Goal: Transaction & Acquisition: Purchase product/service

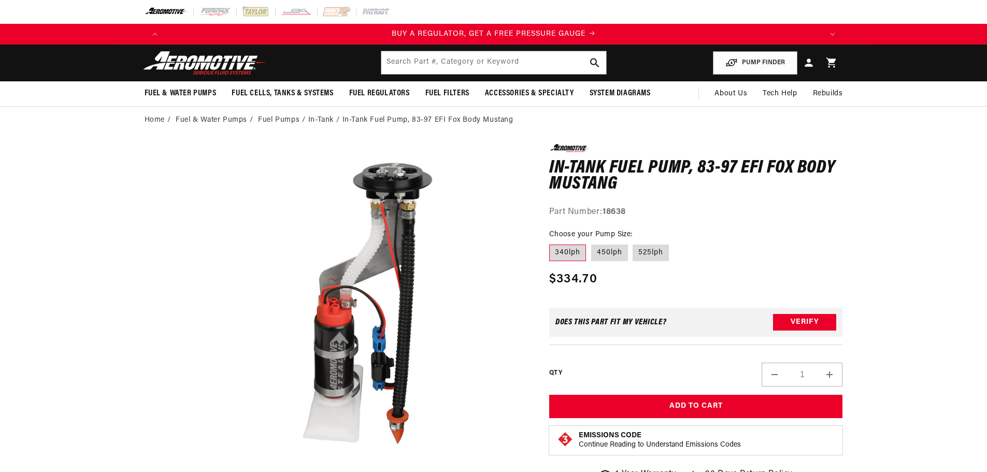
click at [645, 171] on h1 "In-Tank Fuel Pump, 83-97 EFI Fox Body Mustang" at bounding box center [696, 176] width 294 height 33
click at [627, 173] on h1 "In-Tank Fuel Pump, 83-97 EFI Fox Body Mustang" at bounding box center [696, 176] width 294 height 33
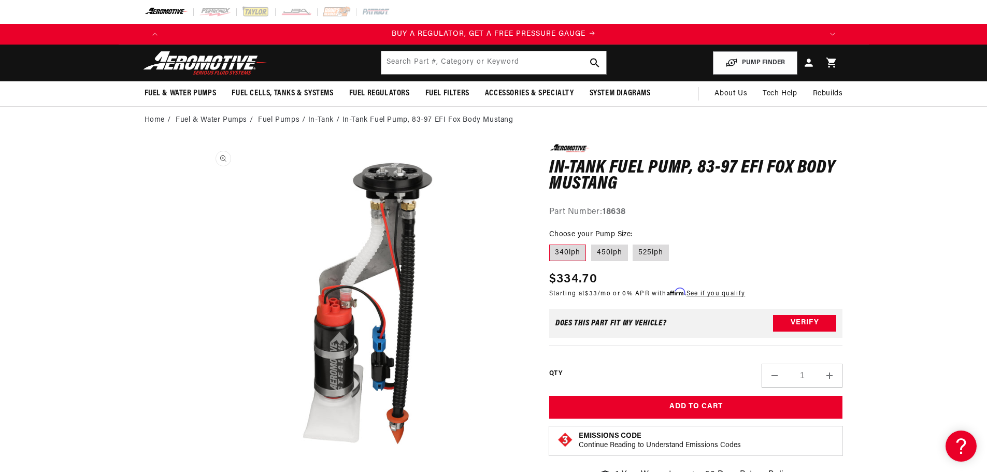
scroll to position [0, 657]
click at [657, 178] on h1 "In-Tank Fuel Pump, 83-97 EFI Fox Body Mustang" at bounding box center [696, 176] width 294 height 33
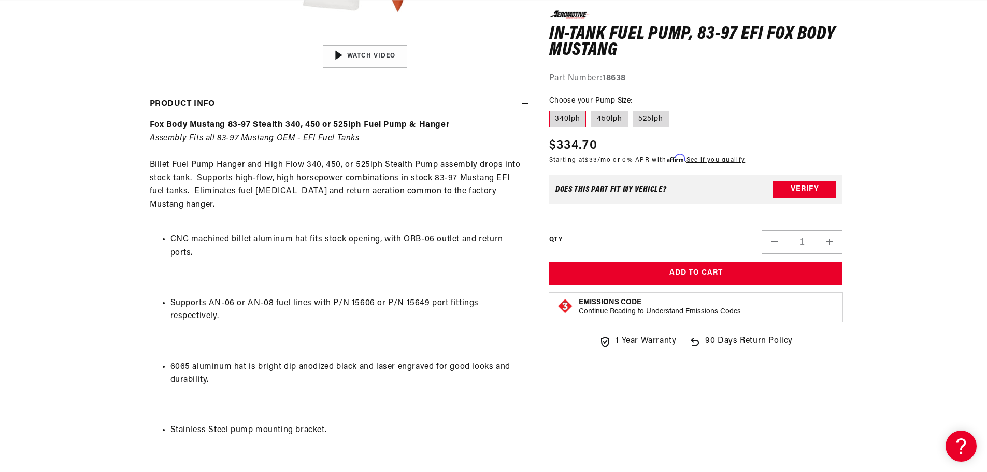
scroll to position [0, 1315]
click at [757, 116] on fieldset "Choose your Pump Size: 340lph [GEOGRAPHIC_DATA] 525lph" at bounding box center [696, 111] width 294 height 33
click at [445, 179] on p "Fox Body Mustang 83-97 Stealth 340, 450 or 525lph Fuel Pump & Hanger Assembly F…" at bounding box center [337, 172] width 374 height 106
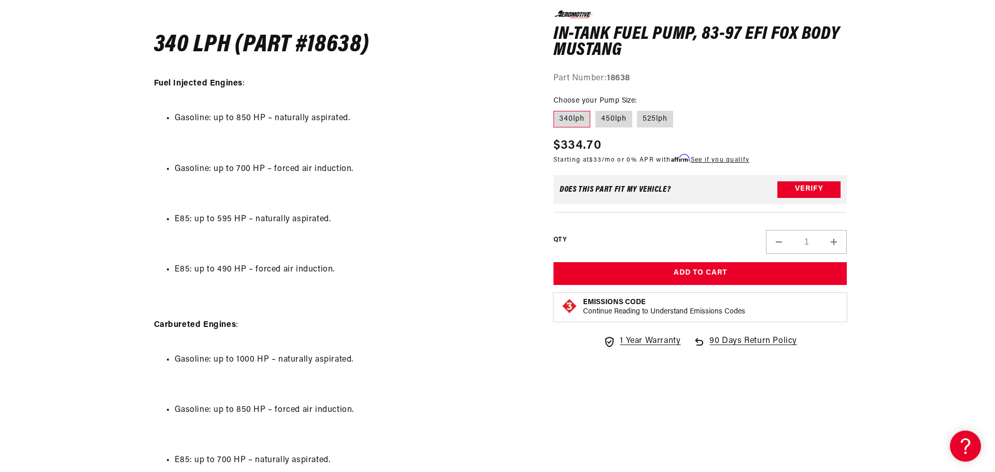
scroll to position [950, 0]
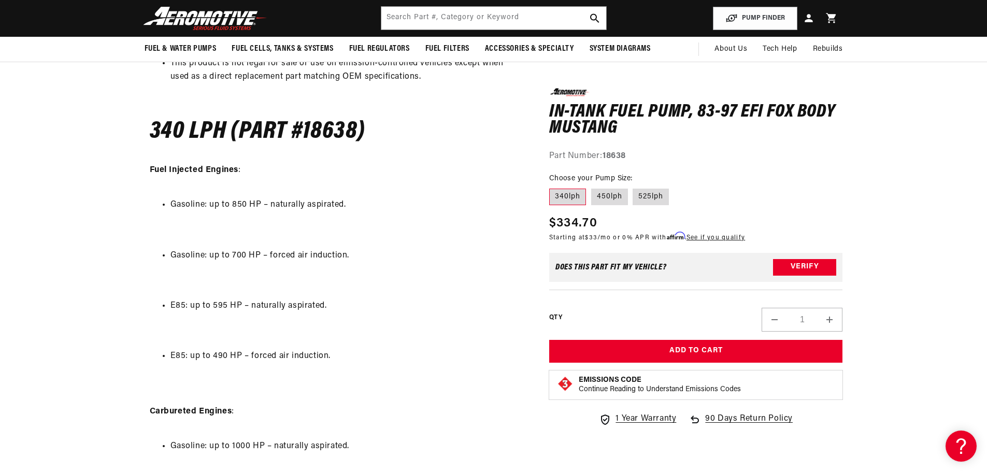
click at [331, 126] on h4 "340 LPH (Part #18638)" at bounding box center [337, 132] width 374 height 22
copy h4 "18638"
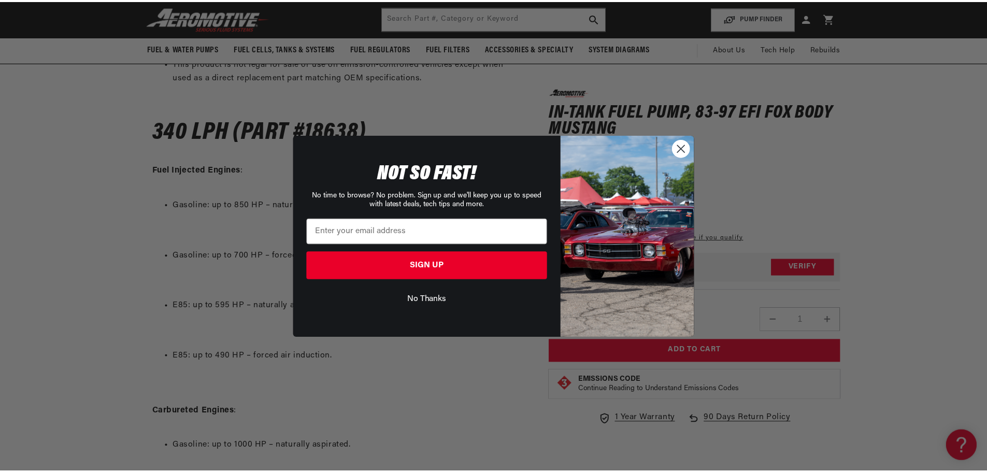
scroll to position [0, 1315]
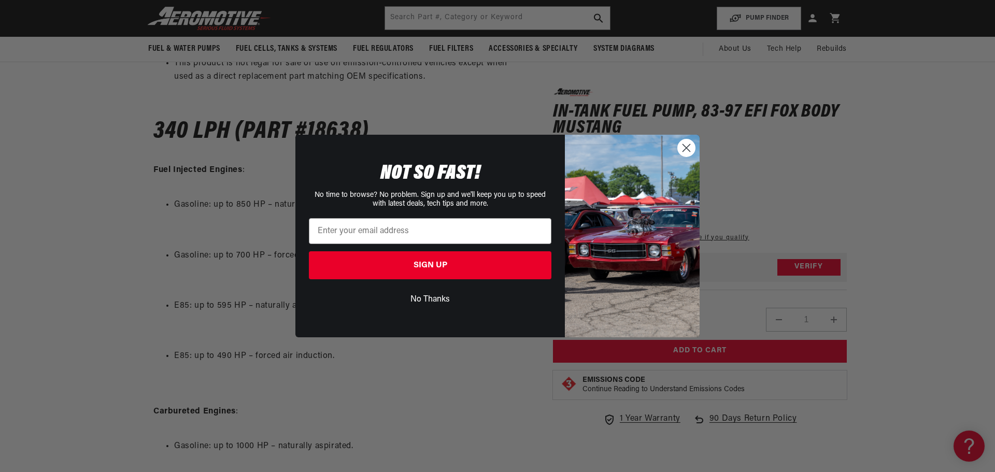
click at [684, 149] on circle "Close dialog" at bounding box center [686, 147] width 17 height 17
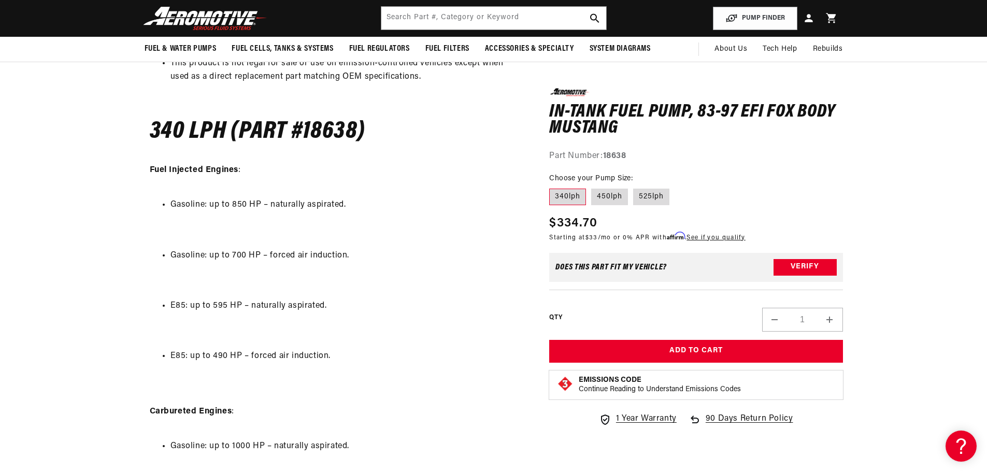
scroll to position [0, 1972]
